Goal: Information Seeking & Learning: Learn about a topic

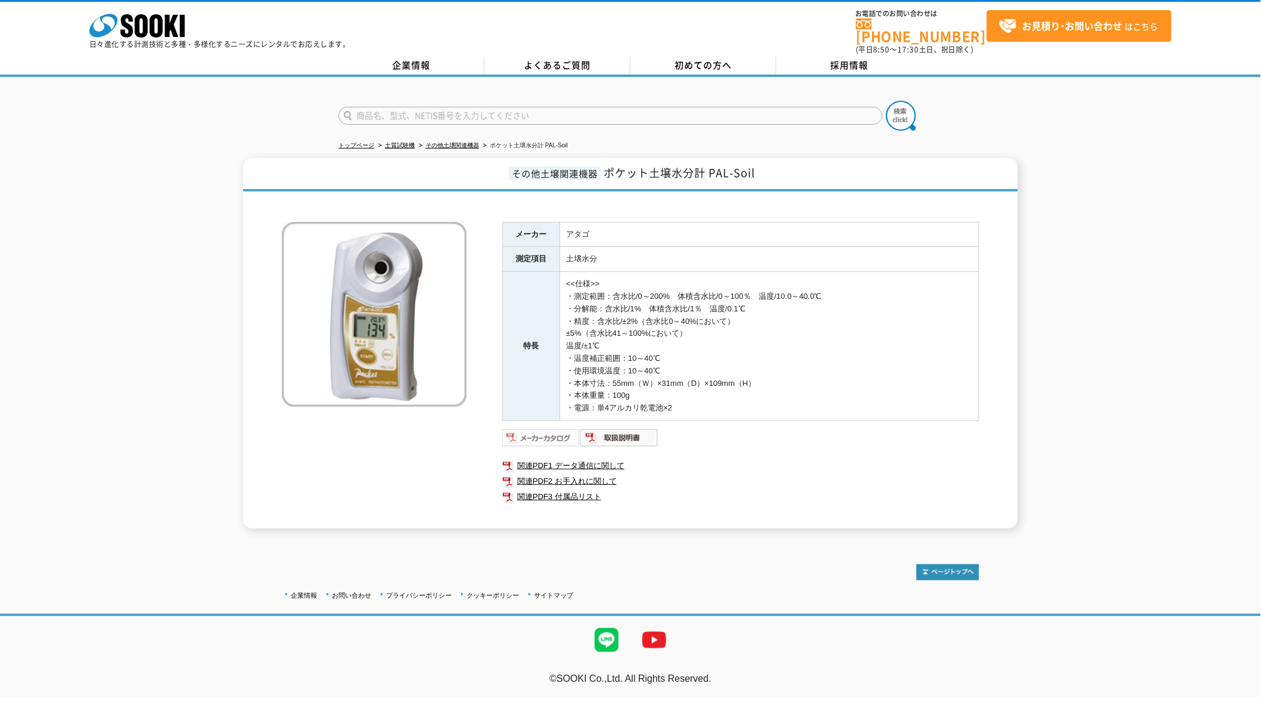
drag, startPoint x: 0, startPoint y: 0, endPoint x: 547, endPoint y: 430, distance: 695.8
click at [547, 430] on img at bounding box center [541, 437] width 78 height 19
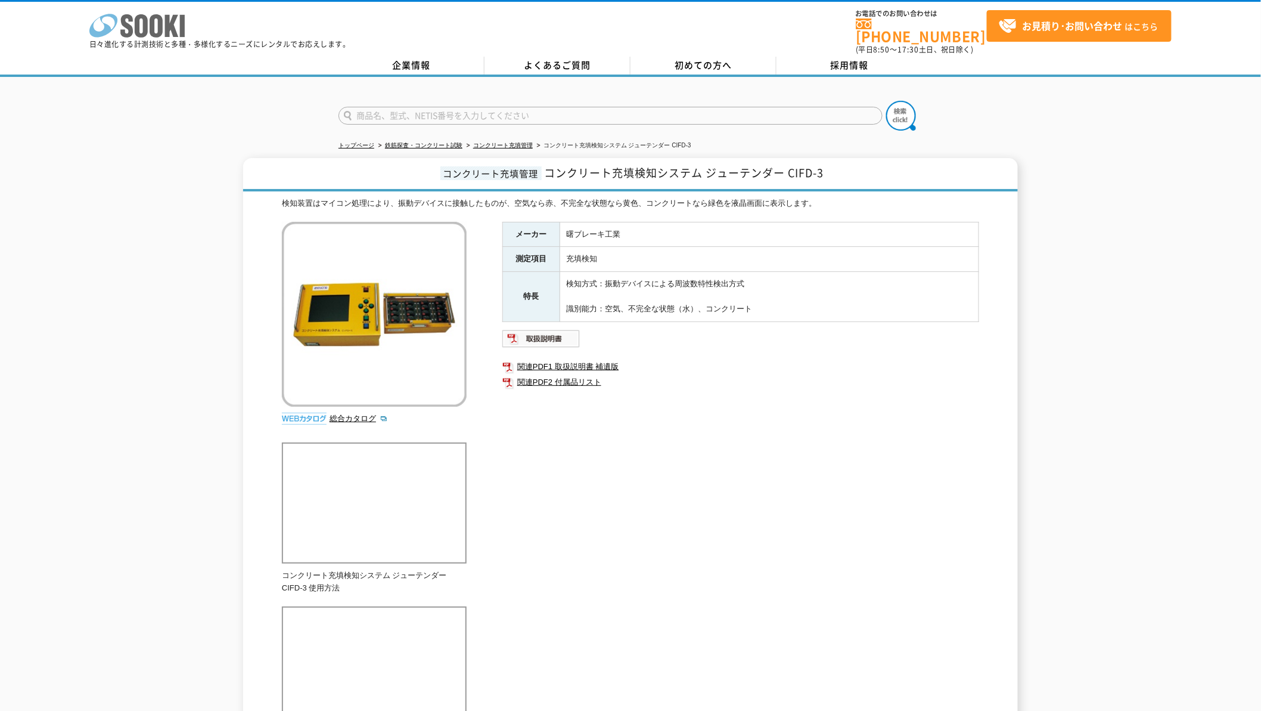
click at [166, 14] on icon "株式会社 ソーキ" at bounding box center [136, 26] width 95 height 24
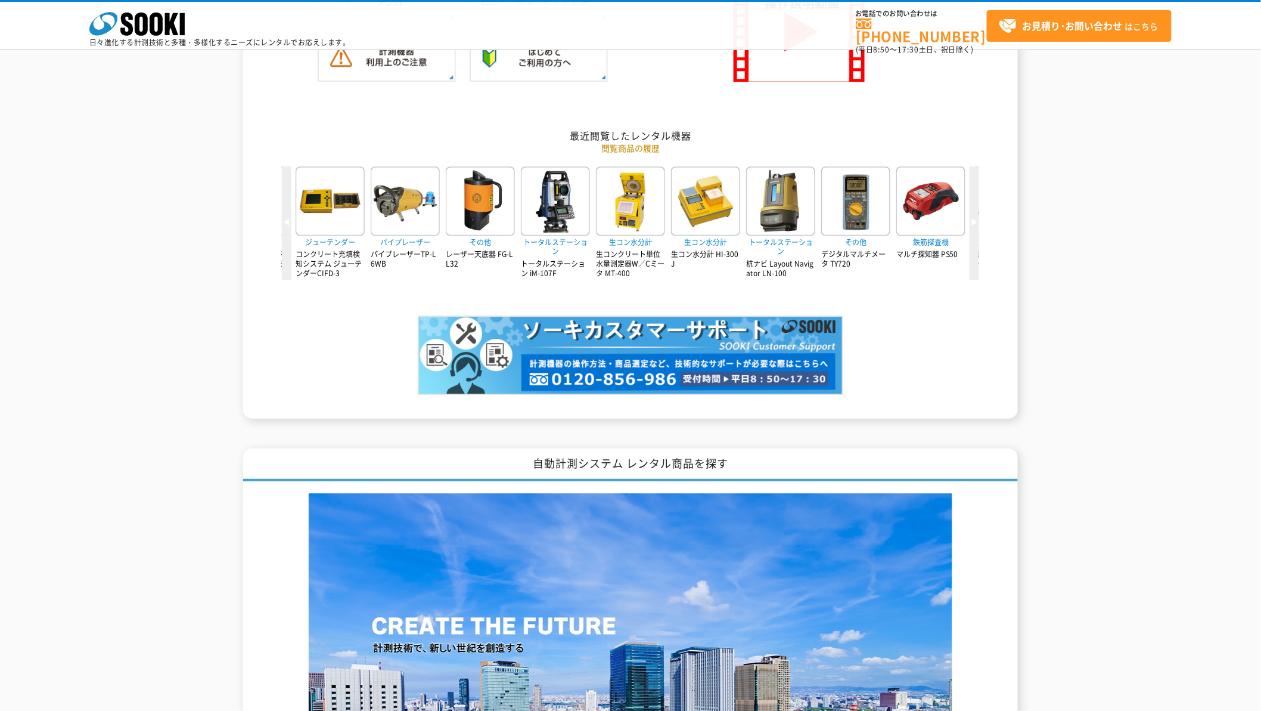
scroll to position [1987, 0]
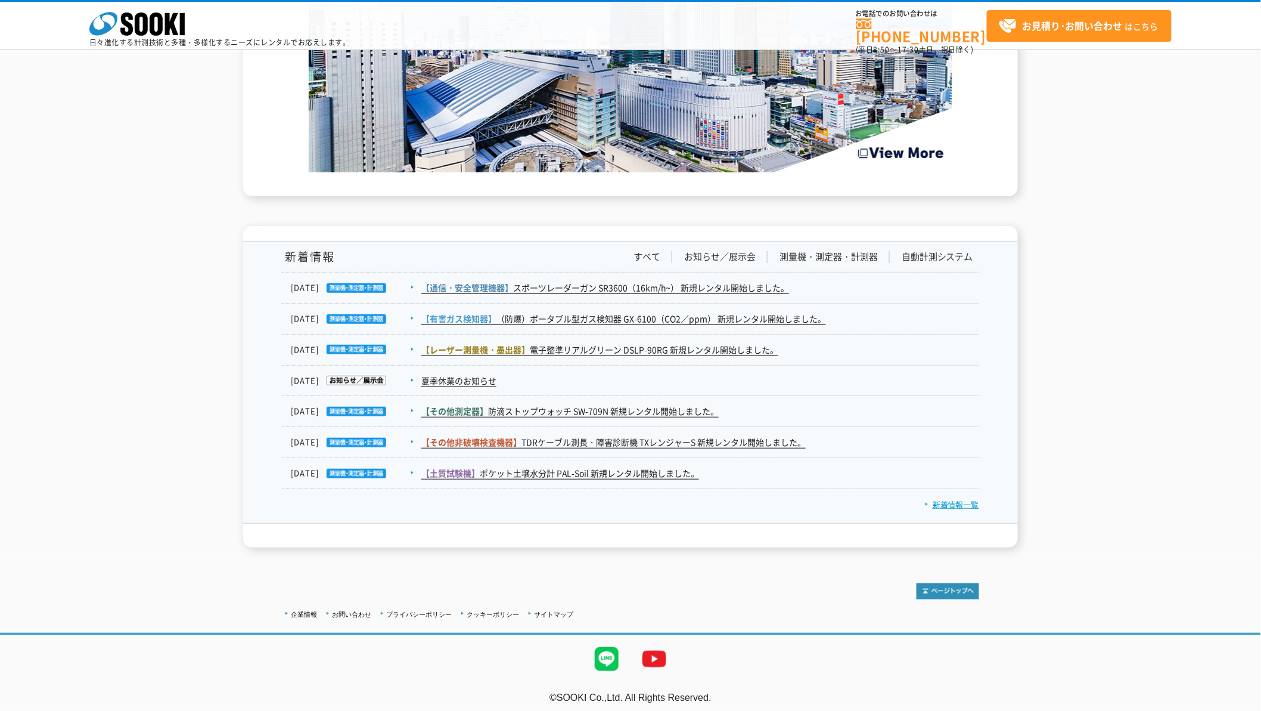
click at [950, 503] on link "新着情報一覧" at bounding box center [952, 503] width 54 height 11
